Goal: Transaction & Acquisition: Book appointment/travel/reservation

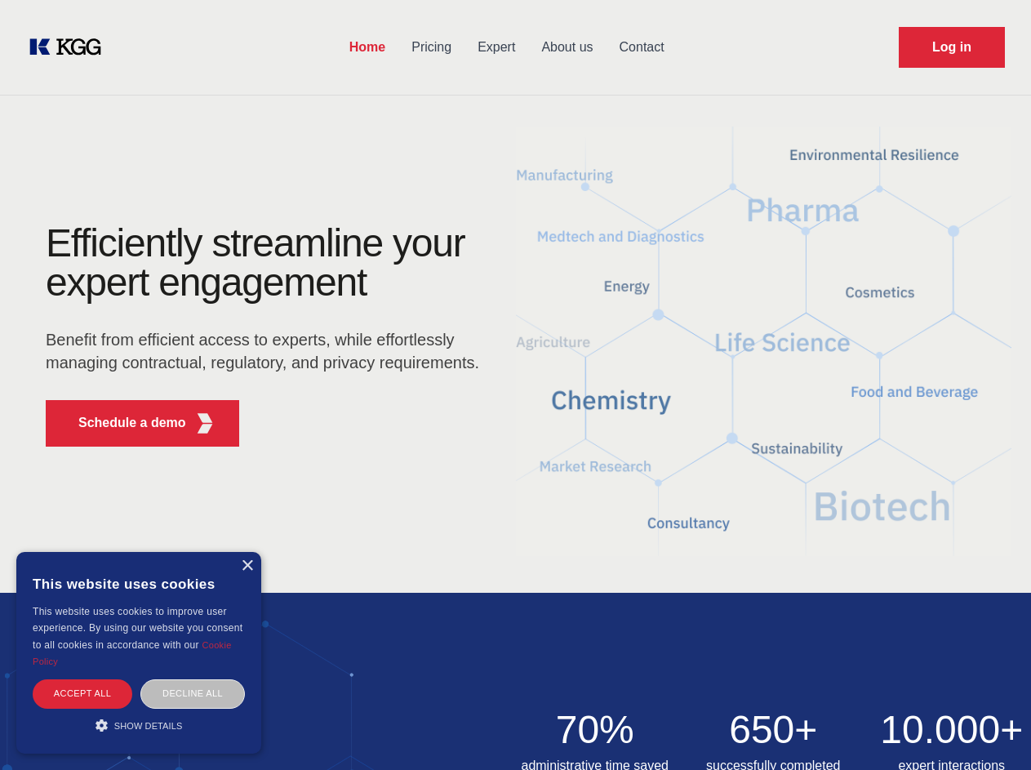
click at [515, 385] on div "Efficiently streamline your expert engagement Benefit from efficient access to …" at bounding box center [268, 342] width 496 height 236
click at [122, 423] on p "Schedule a demo" at bounding box center [132, 423] width 108 height 20
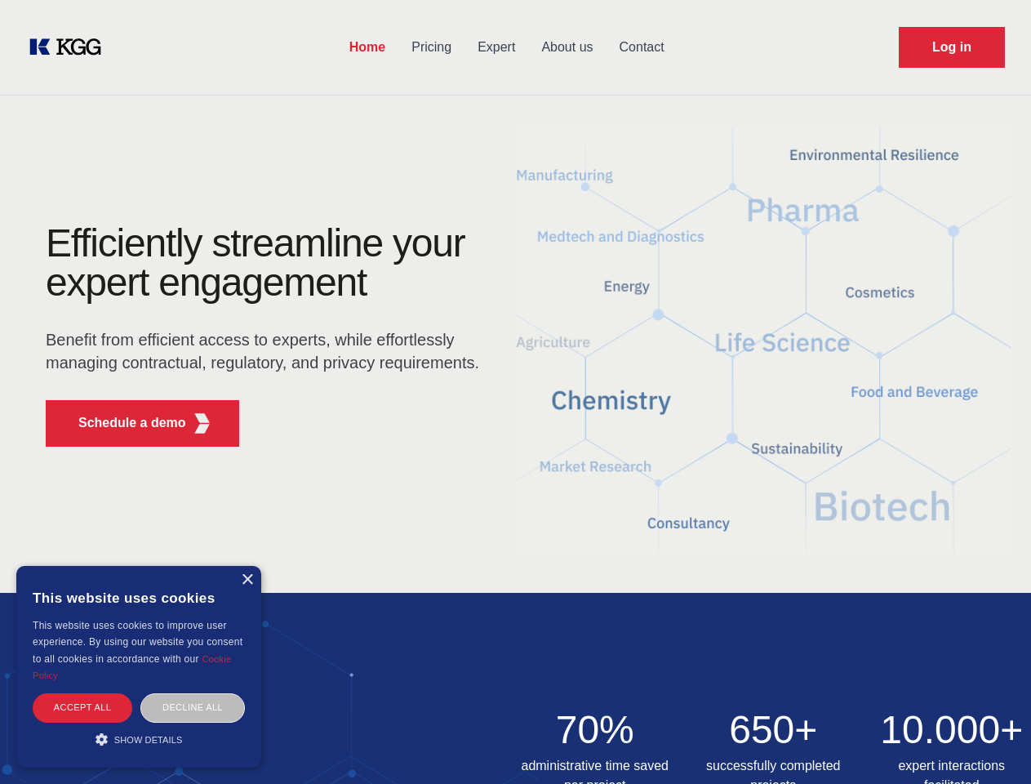
click at [247, 566] on div "× This website uses cookies This website uses cookies to improve user experienc…" at bounding box center [138, 667] width 245 height 202
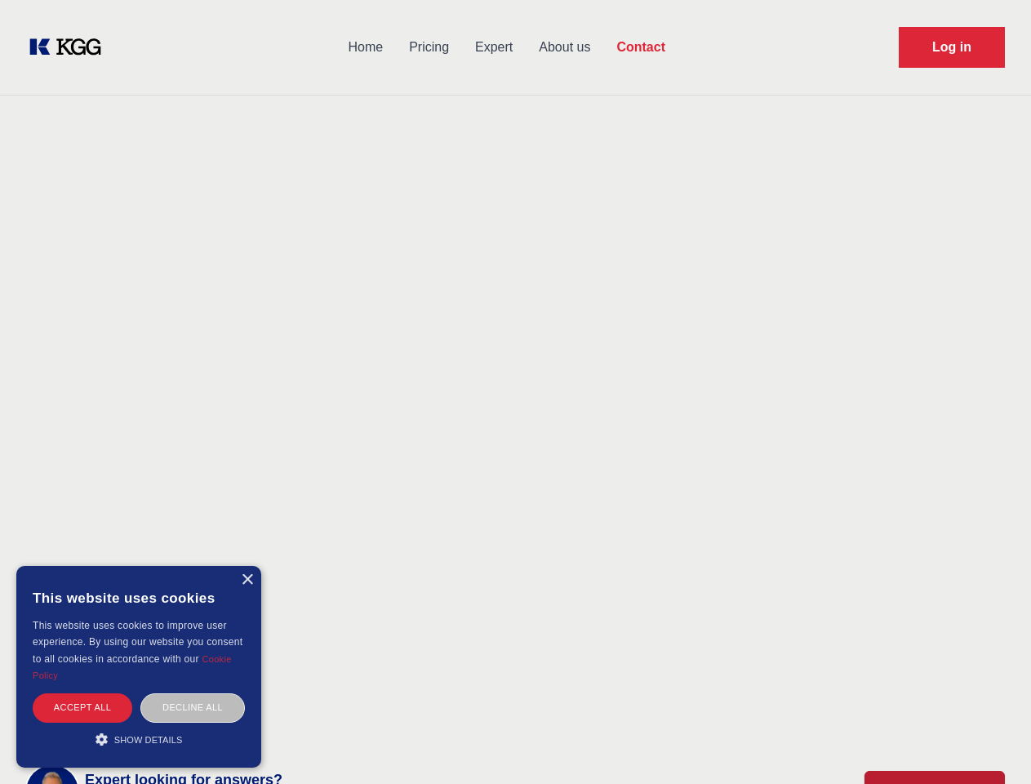
click at [82, 693] on div "Accept all" at bounding box center [83, 707] width 100 height 29
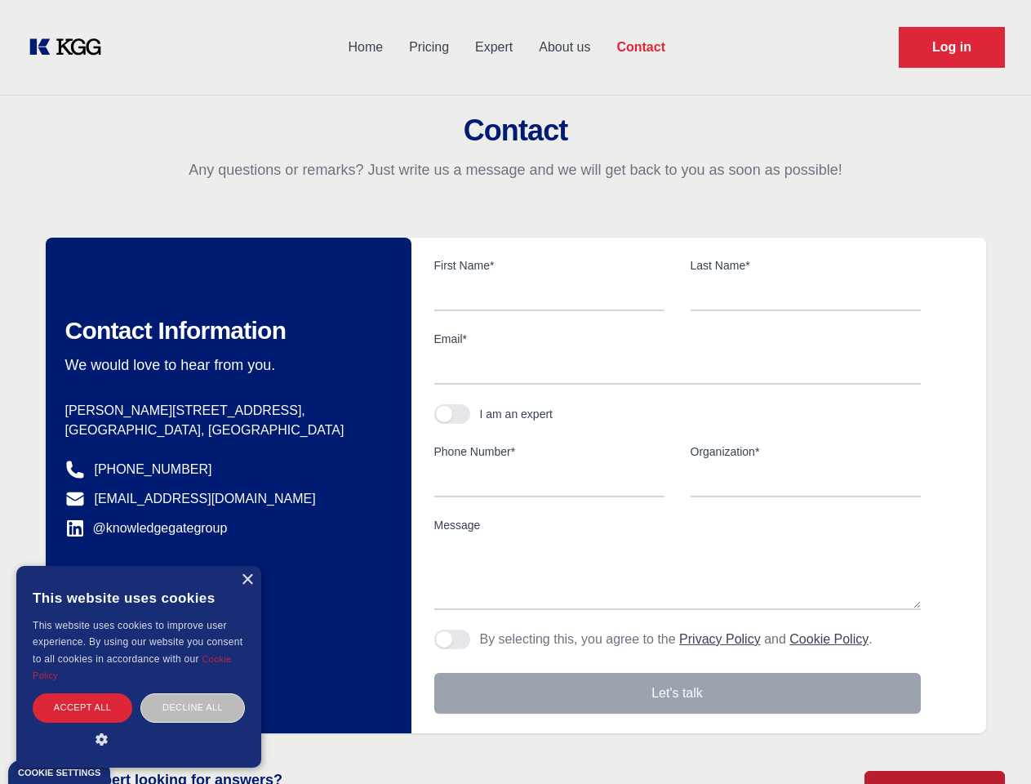
click at [193, 693] on div "Decline all" at bounding box center [192, 707] width 105 height 29
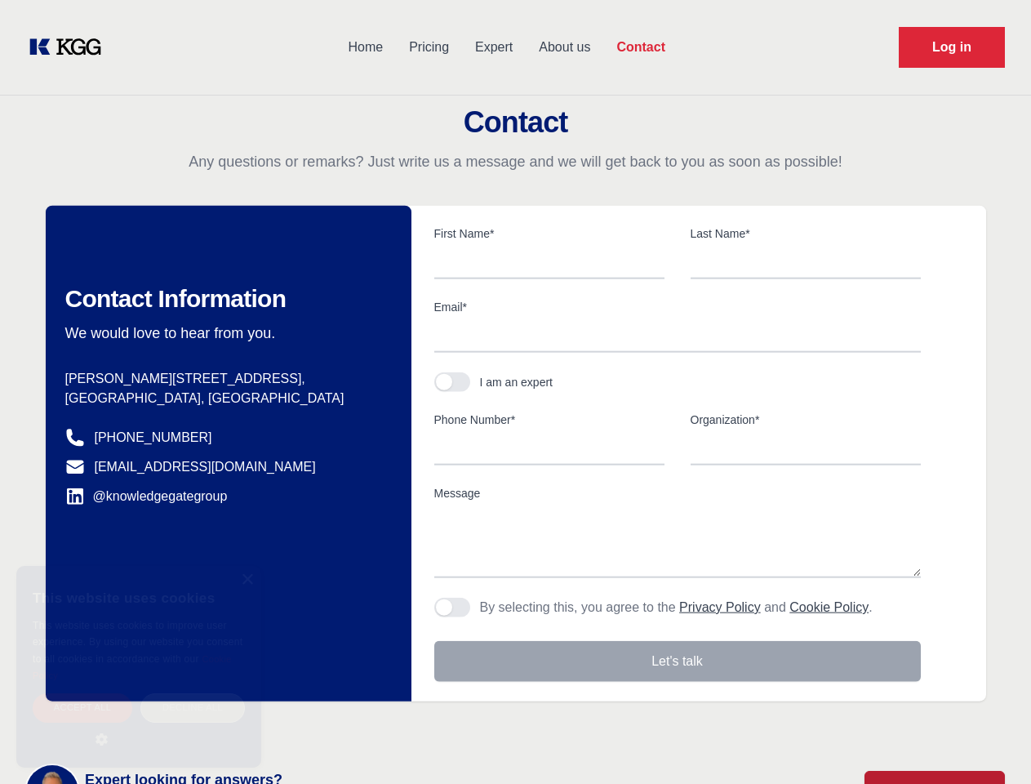
click at [139, 725] on main "Contact Any questions or remarks? Just write us a message and we will get back …" at bounding box center [515, 425] width 1031 height 850
